Goal: Transaction & Acquisition: Book appointment/travel/reservation

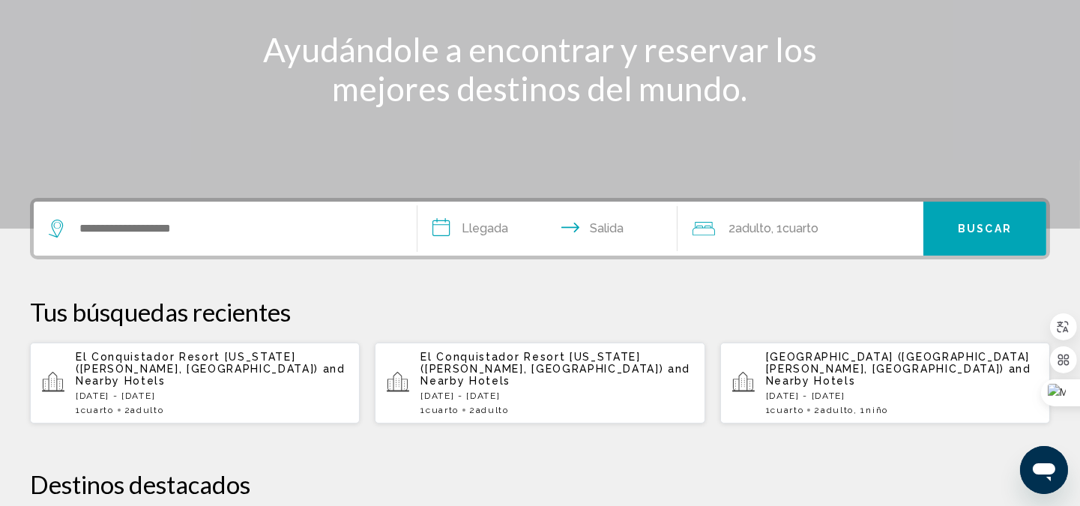
scroll to position [222, 0]
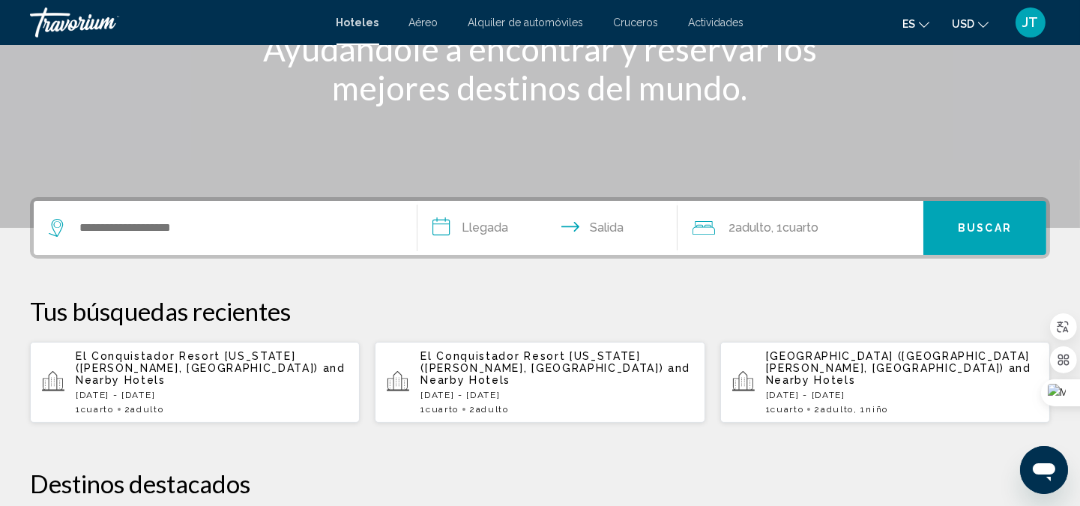
click at [217, 238] on div "Search widget" at bounding box center [225, 228] width 353 height 54
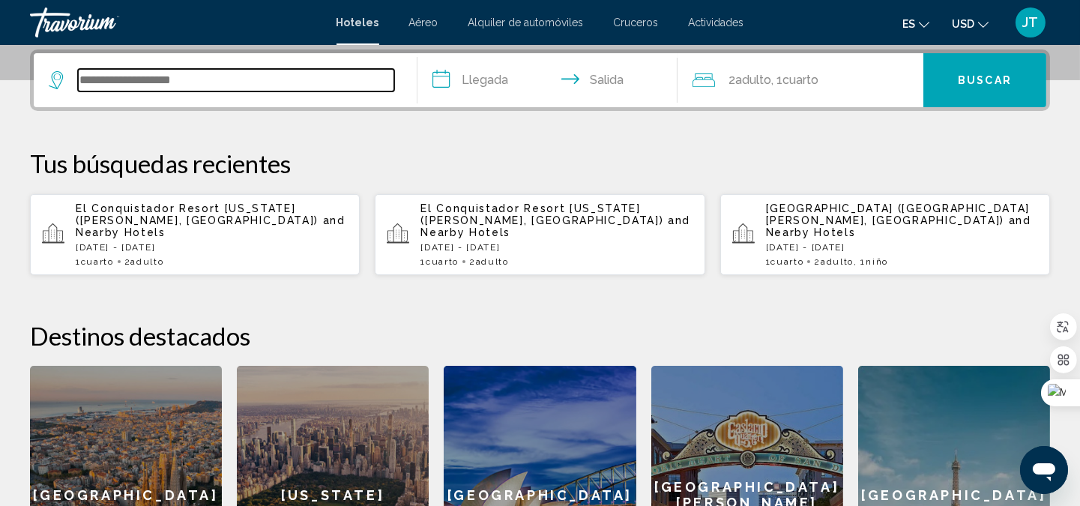
click at [155, 79] on input "Search widget" at bounding box center [236, 80] width 316 height 22
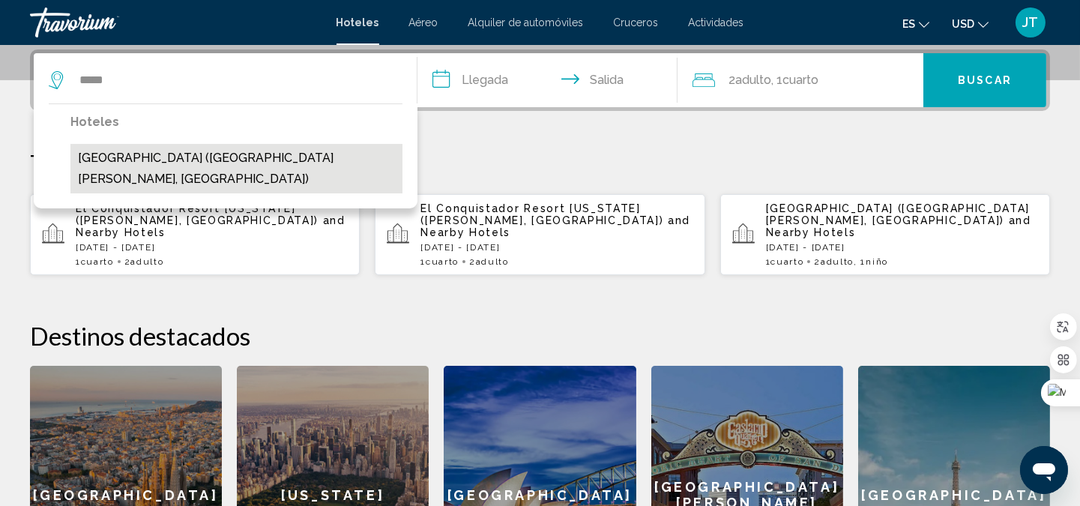
click at [182, 148] on button "[GEOGRAPHIC_DATA] ([GEOGRAPHIC_DATA][PERSON_NAME], [GEOGRAPHIC_DATA])" at bounding box center [236, 168] width 332 height 49
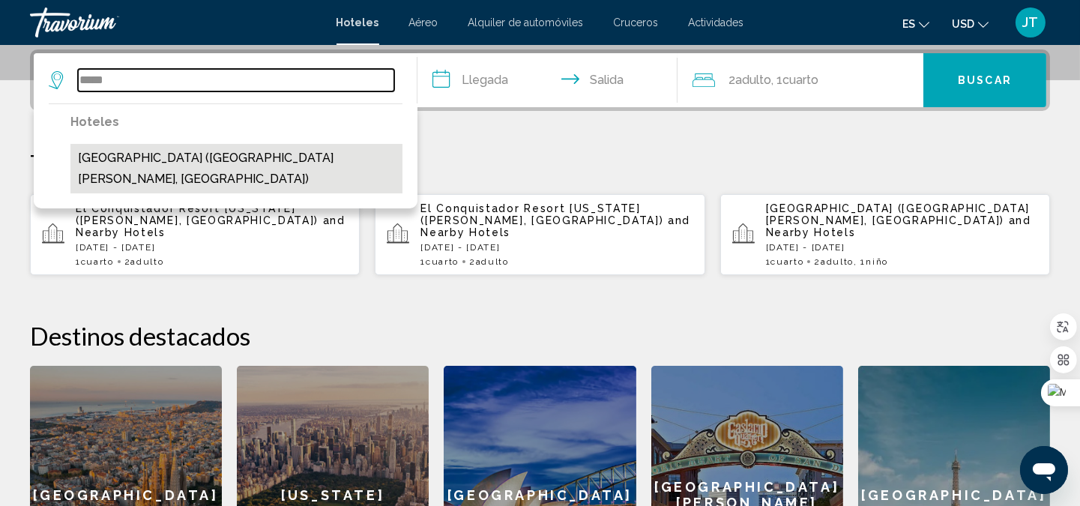
type input "**********"
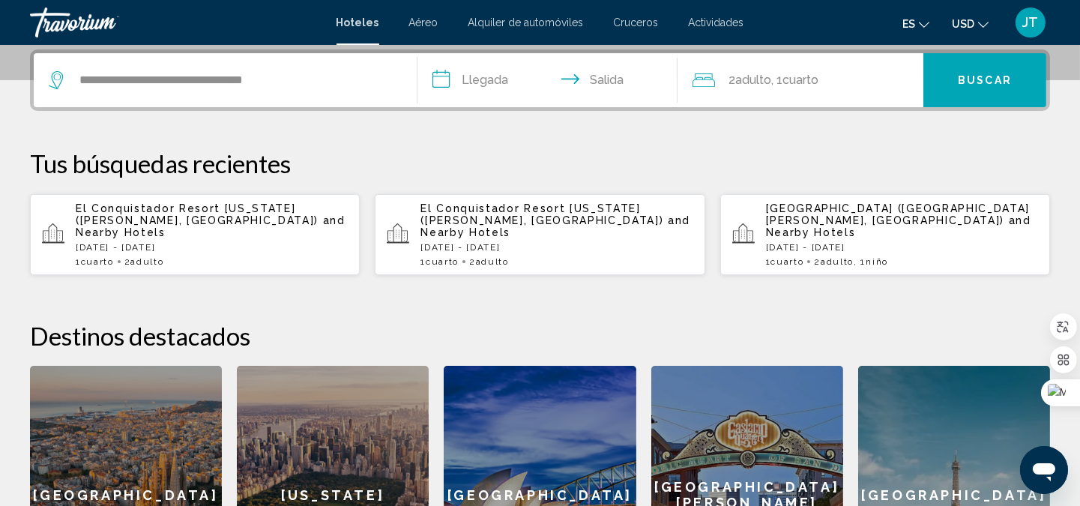
click at [496, 88] on input "**********" at bounding box center [551, 82] width 267 height 58
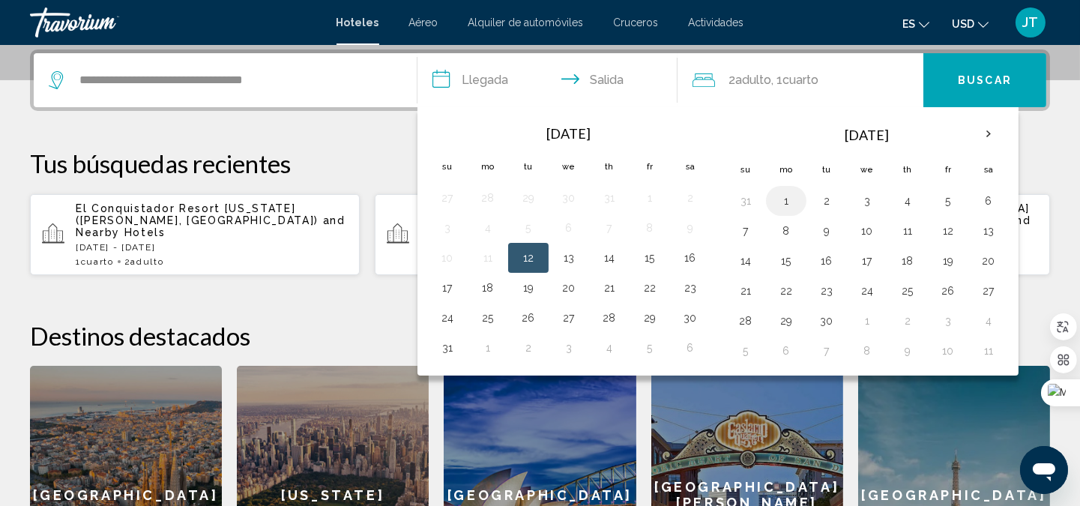
click at [783, 198] on button "1" at bounding box center [786, 200] width 24 height 21
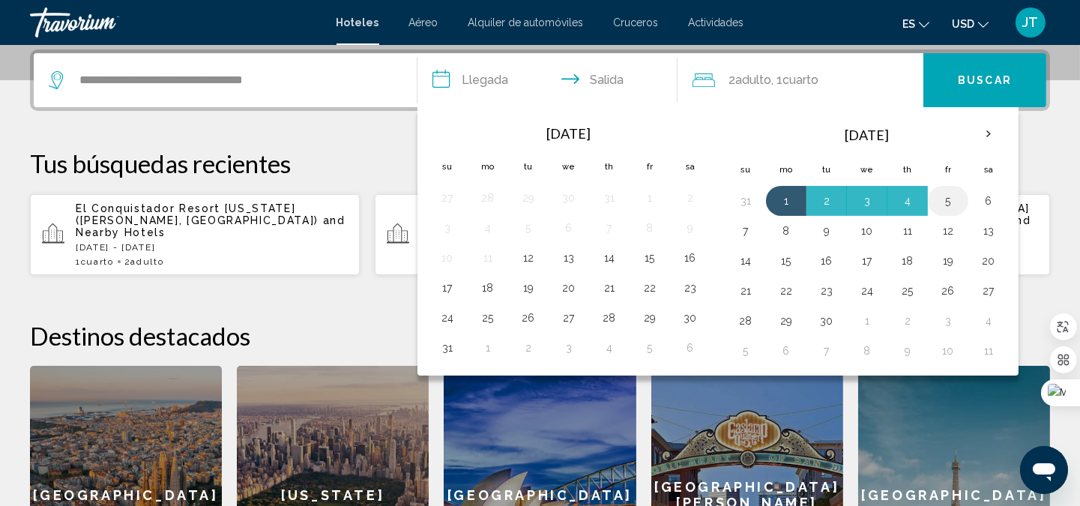
click at [942, 201] on button "5" at bounding box center [948, 200] width 24 height 21
type input "**********"
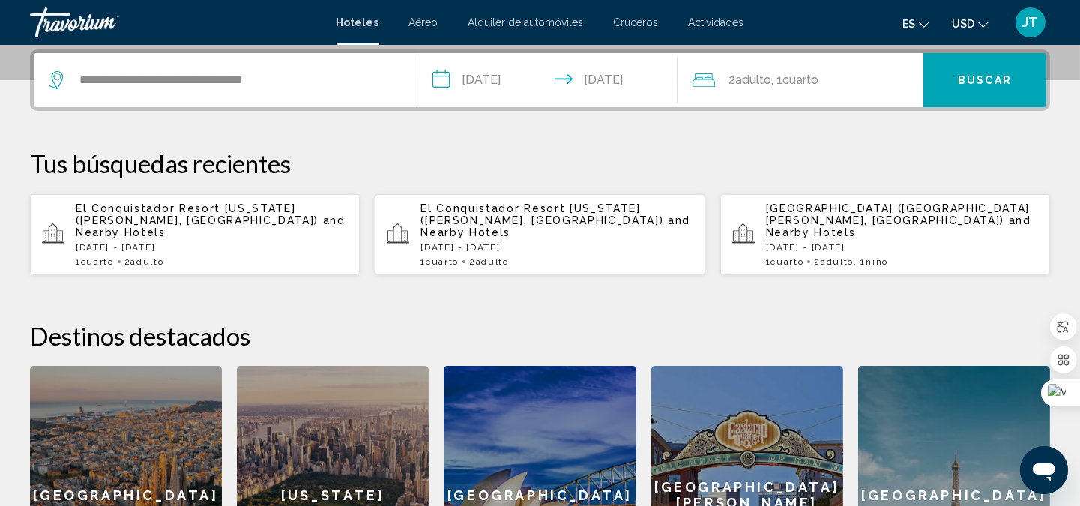
click at [812, 88] on span ", 1 Cuarto habitaciones" at bounding box center [794, 80] width 47 height 21
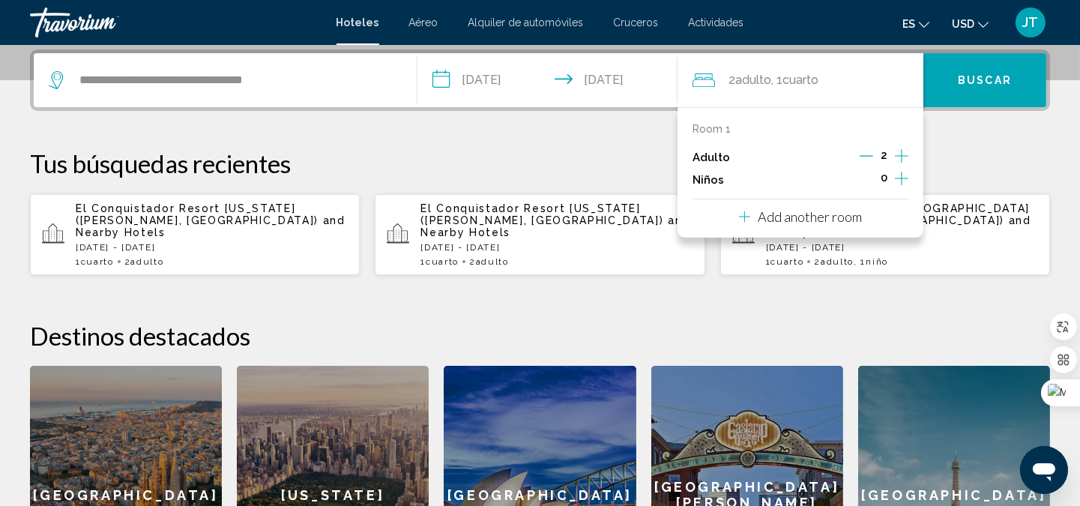
click at [807, 225] on div "Add another room" at bounding box center [800, 217] width 123 height 18
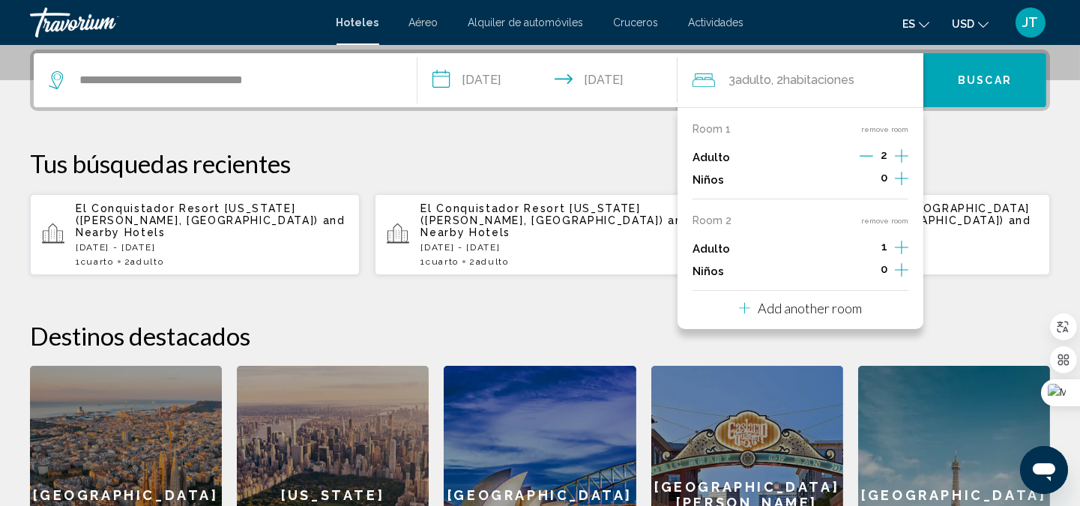
click at [878, 216] on button "remove room" at bounding box center [884, 221] width 47 height 10
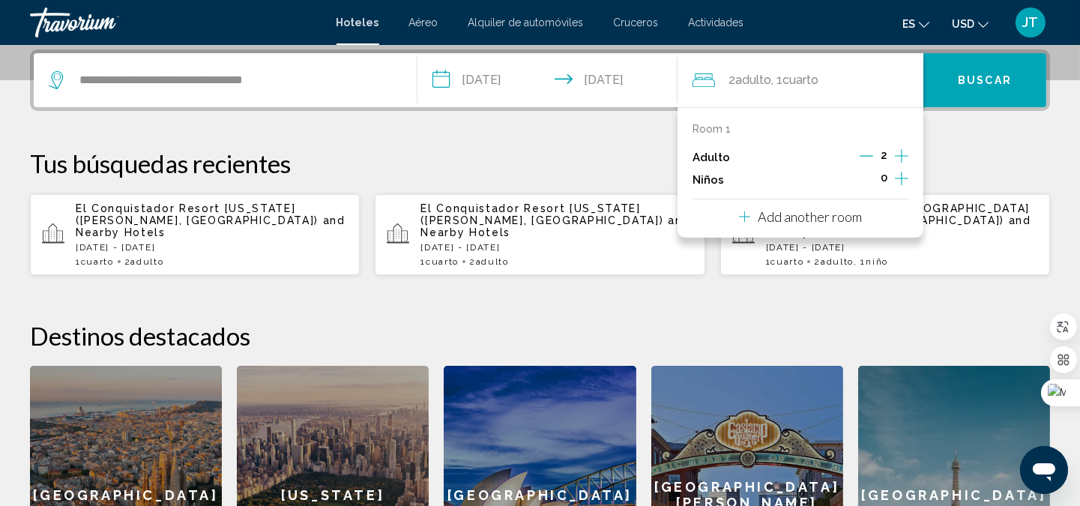
click at [903, 181] on icon "Increment children" at bounding box center [901, 178] width 13 height 18
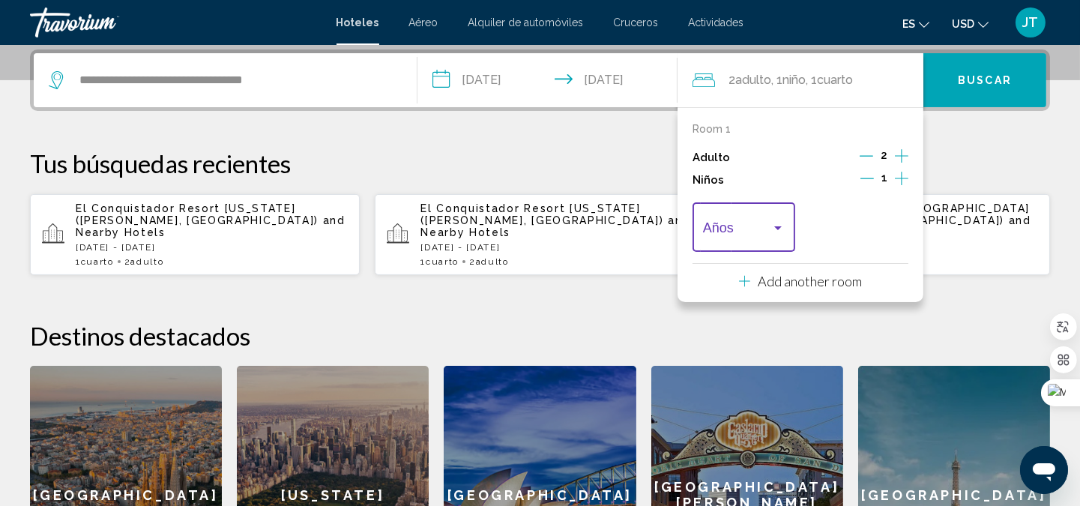
click at [774, 226] on div "Travelers: 2 adults, 1 child" at bounding box center [777, 228] width 13 height 12
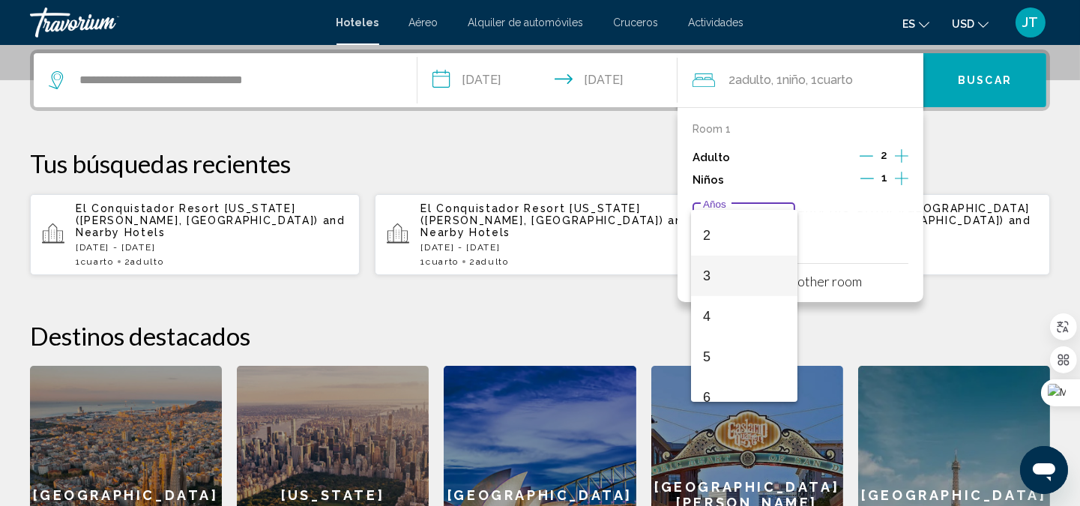
scroll to position [333, 0]
click at [718, 310] on span "10" at bounding box center [744, 302] width 82 height 40
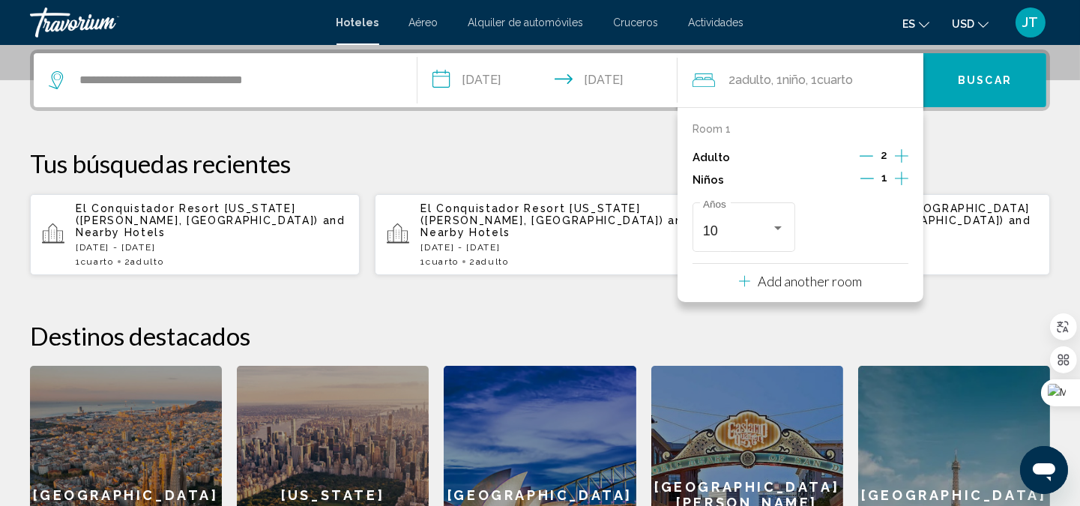
click at [971, 85] on button "Buscar" at bounding box center [984, 80] width 123 height 54
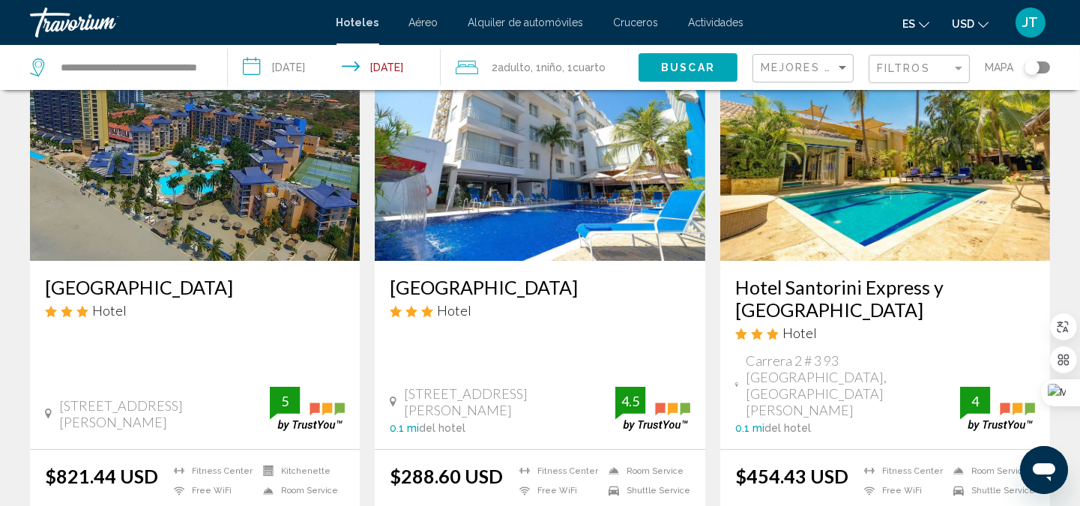
scroll to position [222, 0]
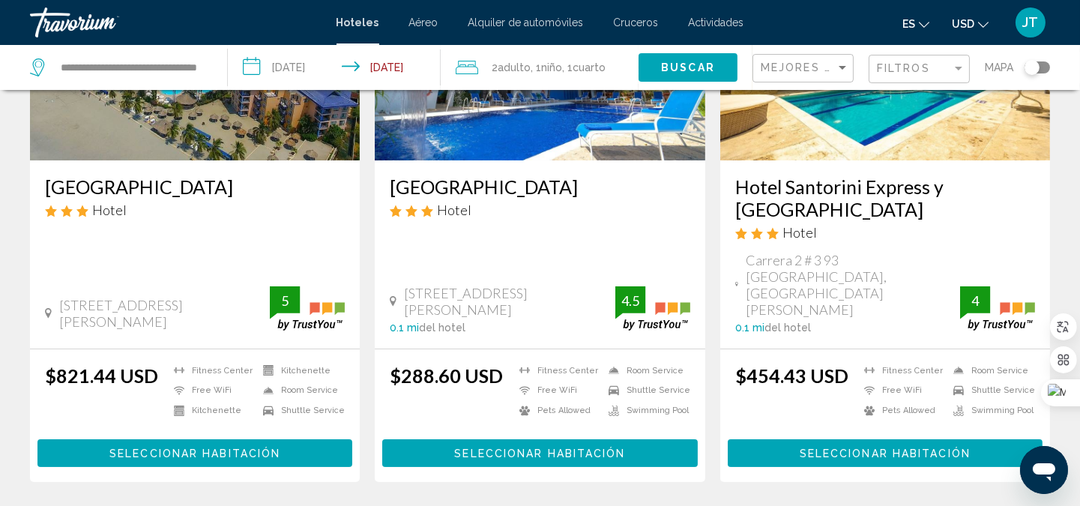
click at [168, 447] on span "Seleccionar habitación" at bounding box center [194, 453] width 171 height 12
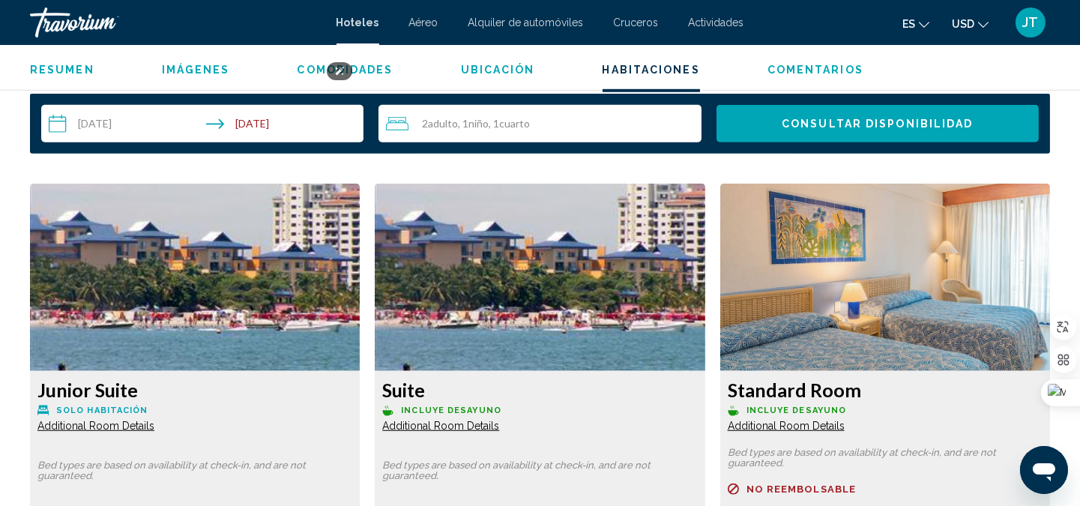
scroll to position [1666, 0]
